Goal: Check status: Check status

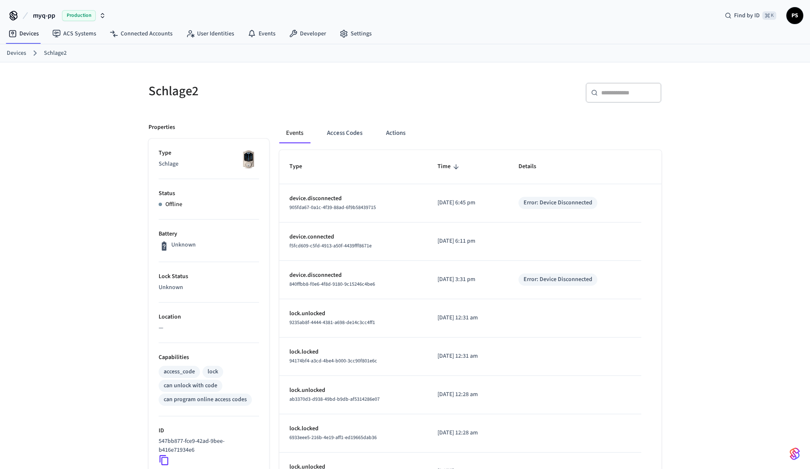
click at [104, 165] on div "Schlage2 ​ ​ Properties Type Schlage Status Offline Battery Unknown Lock Status…" at bounding box center [405, 363] width 810 height 602
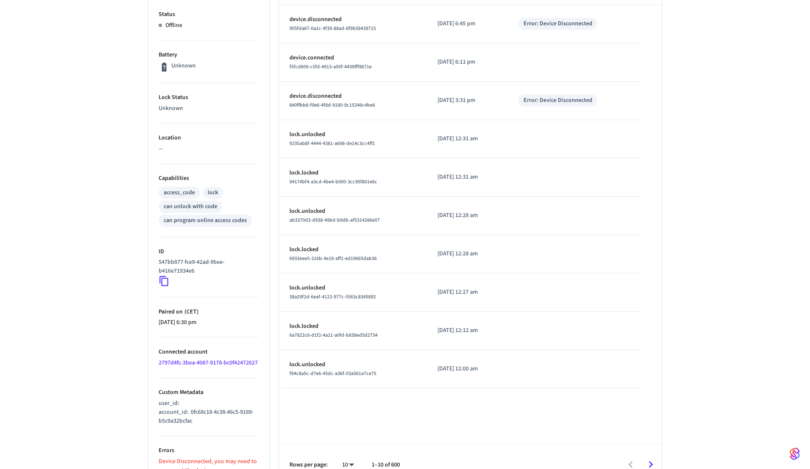
scroll to position [204, 0]
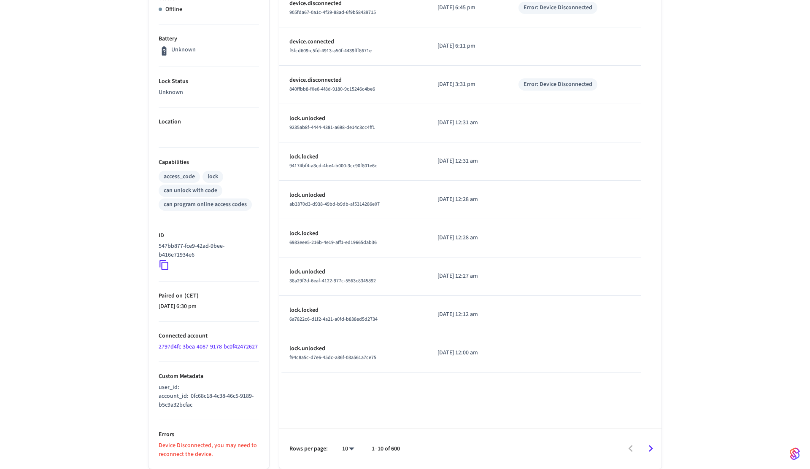
click at [161, 260] on icon at bounding box center [164, 265] width 11 height 11
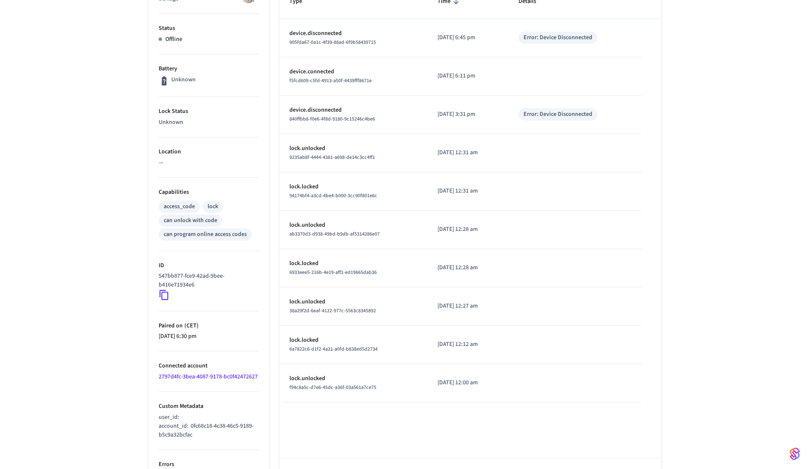
scroll to position [204, 0]
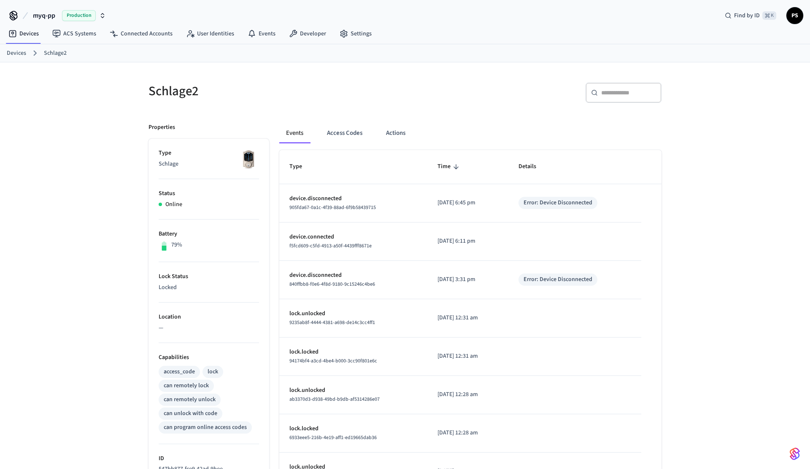
scroll to position [232, 0]
click at [343, 140] on button "Access Codes" at bounding box center [344, 133] width 49 height 20
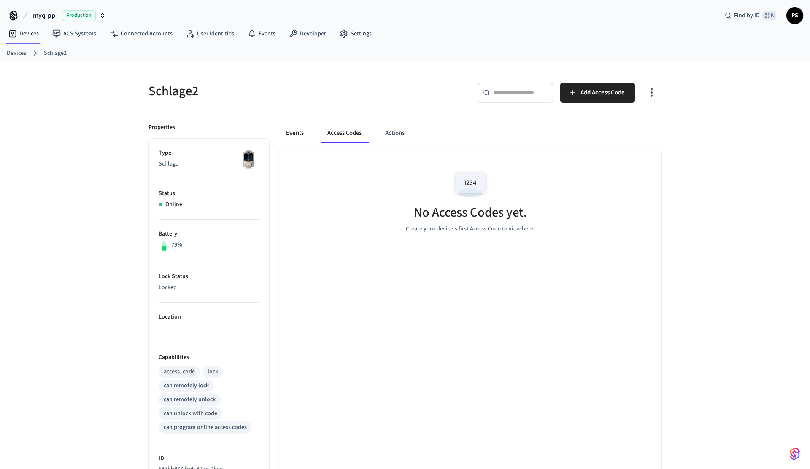
click at [288, 132] on button "Events" at bounding box center [294, 133] width 31 height 20
